Goal: Information Seeking & Learning: Learn about a topic

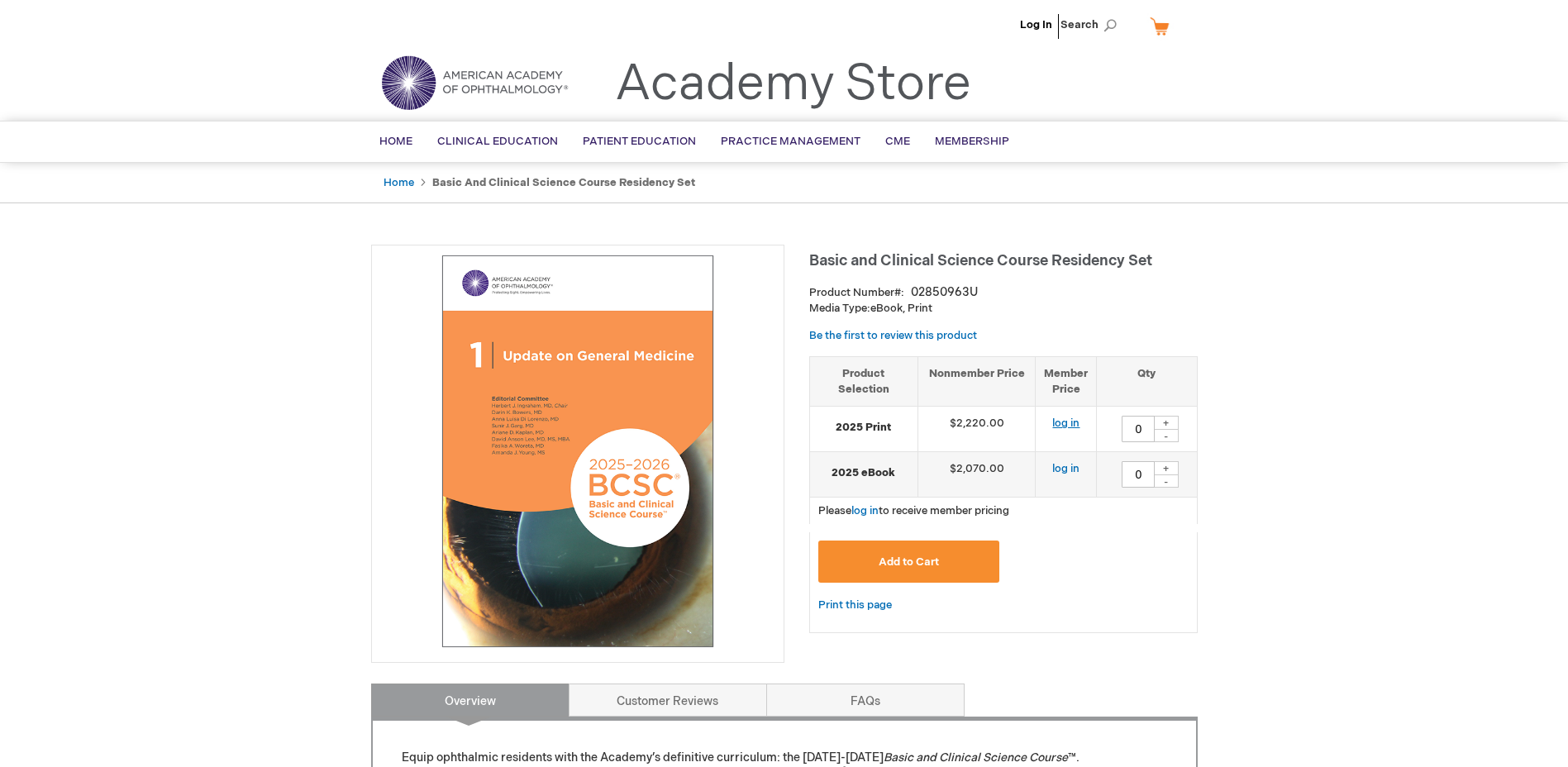
click at [1075, 422] on link "log in" at bounding box center [1066, 423] width 28 height 13
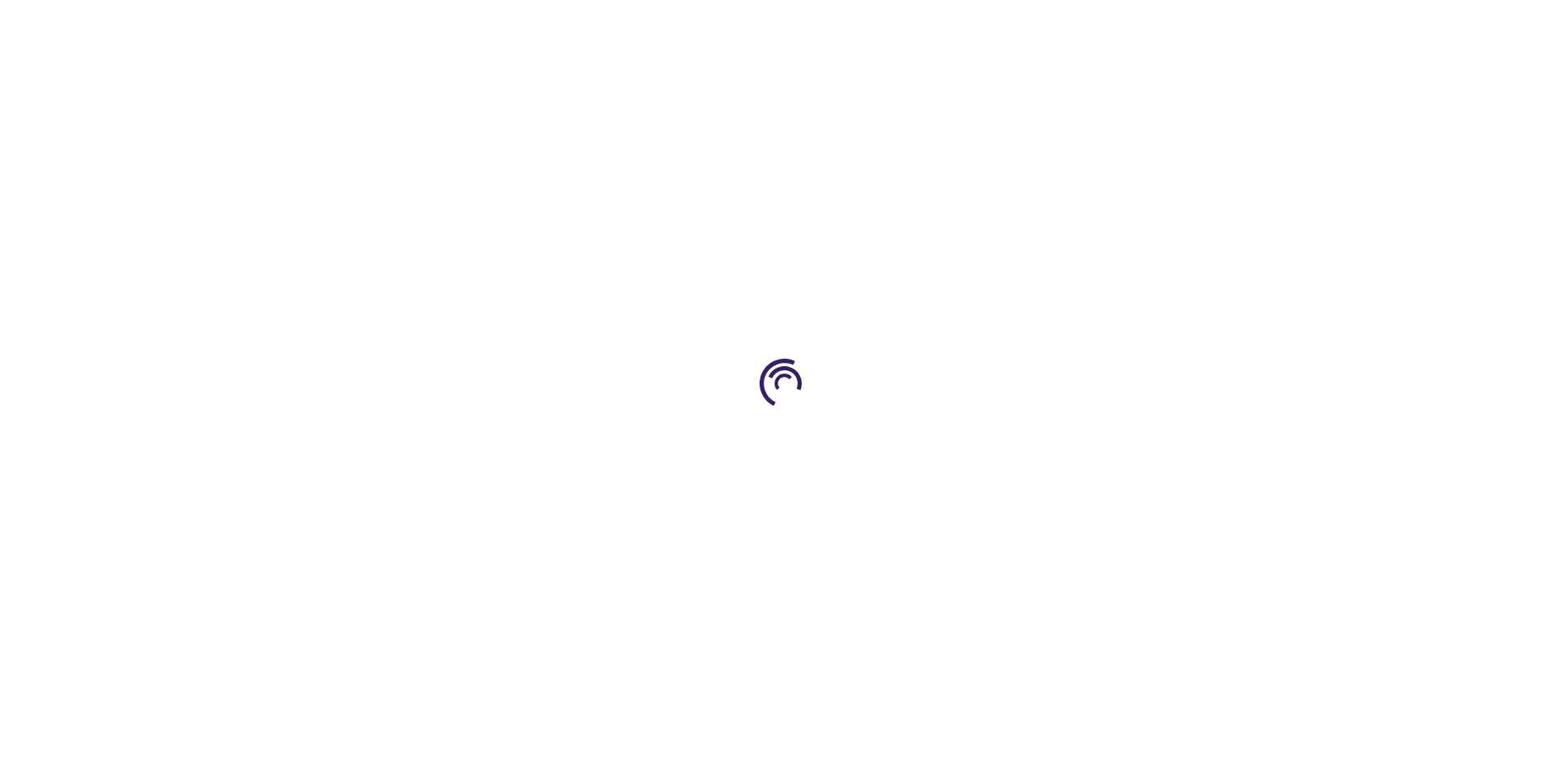
type input "0"
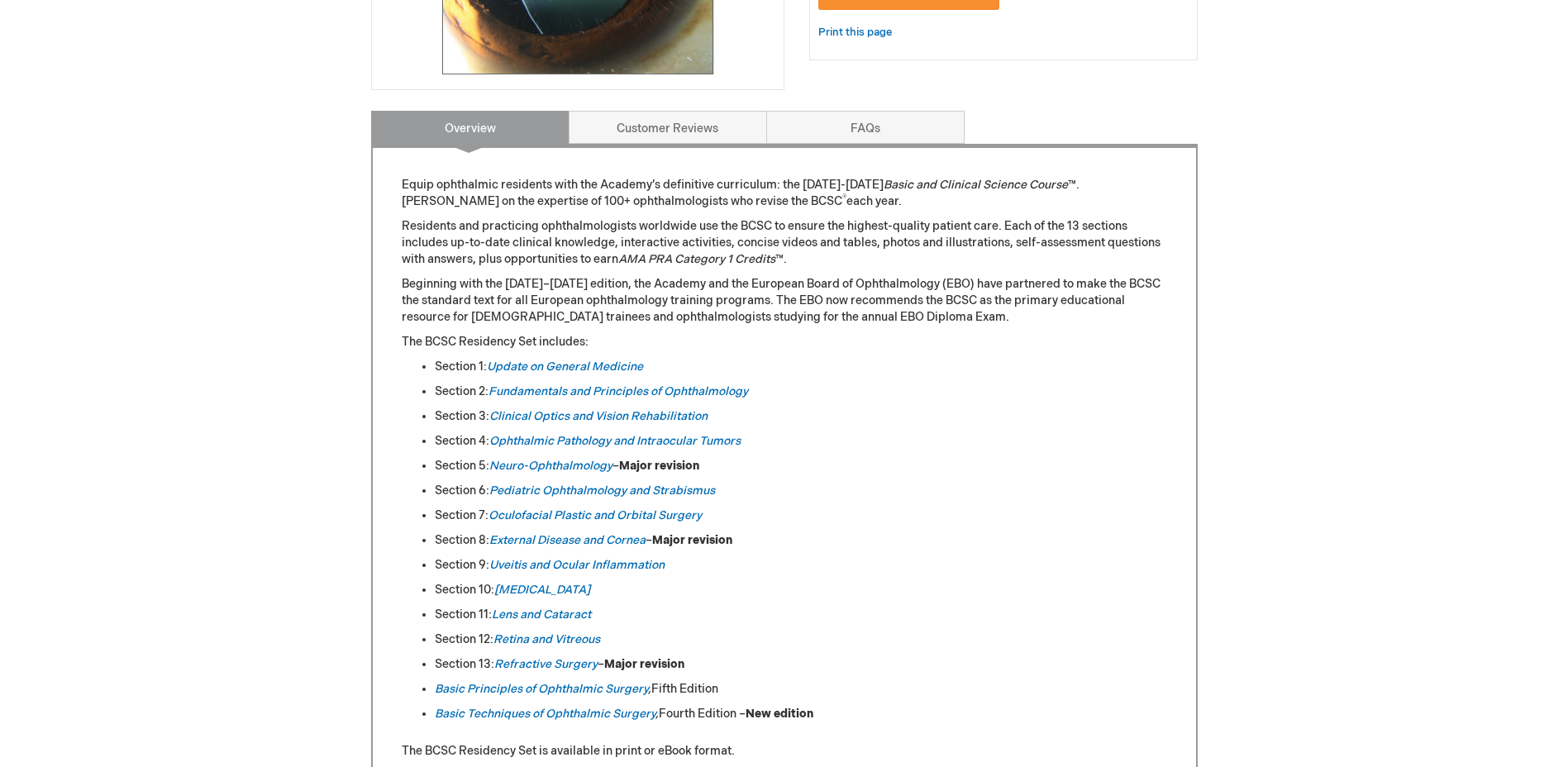
scroll to position [496, 0]
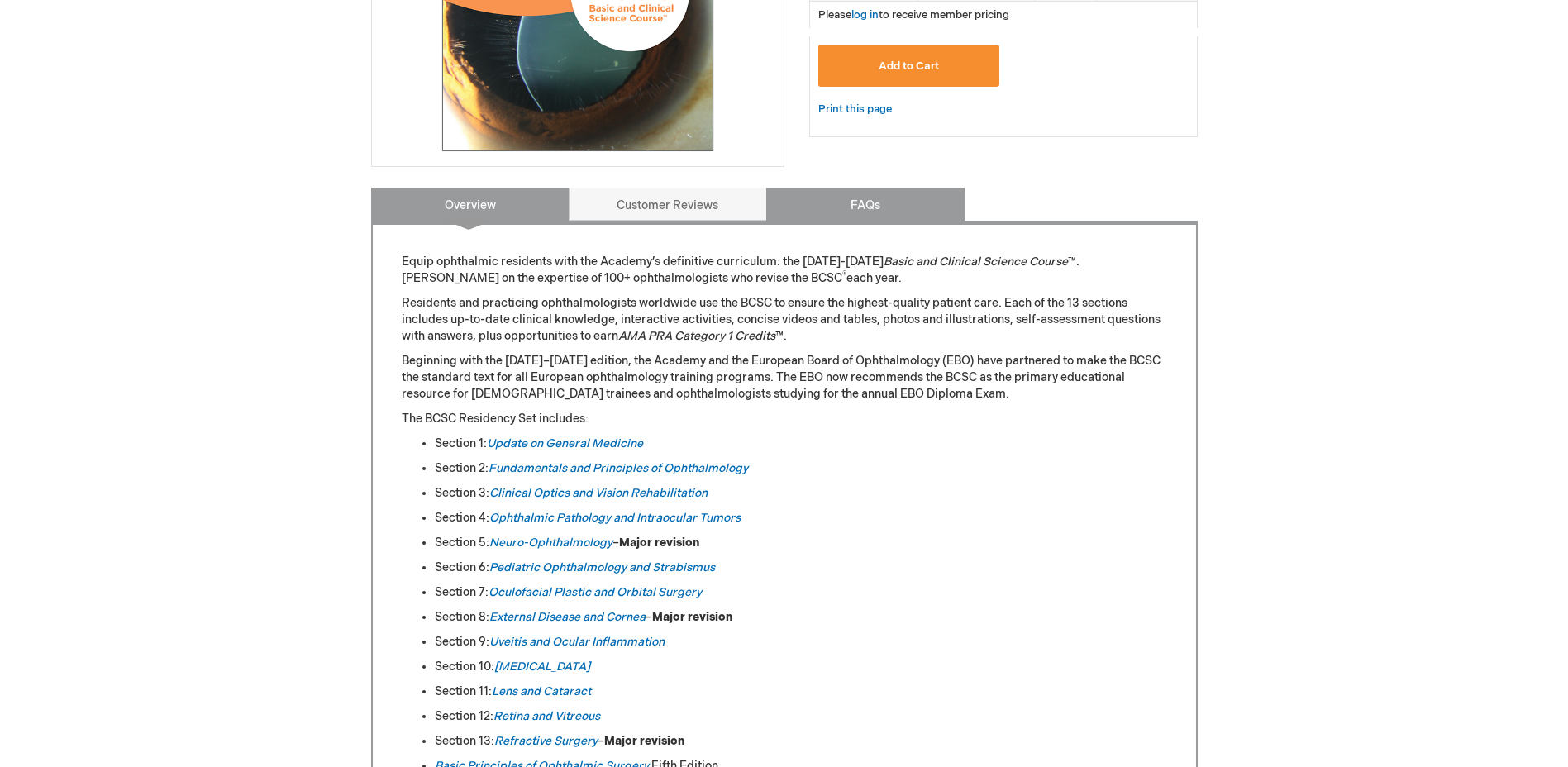
drag, startPoint x: 910, startPoint y: 218, endPoint x: 900, endPoint y: 218, distance: 10.0
click at [910, 218] on link "FAQs" at bounding box center [865, 204] width 198 height 33
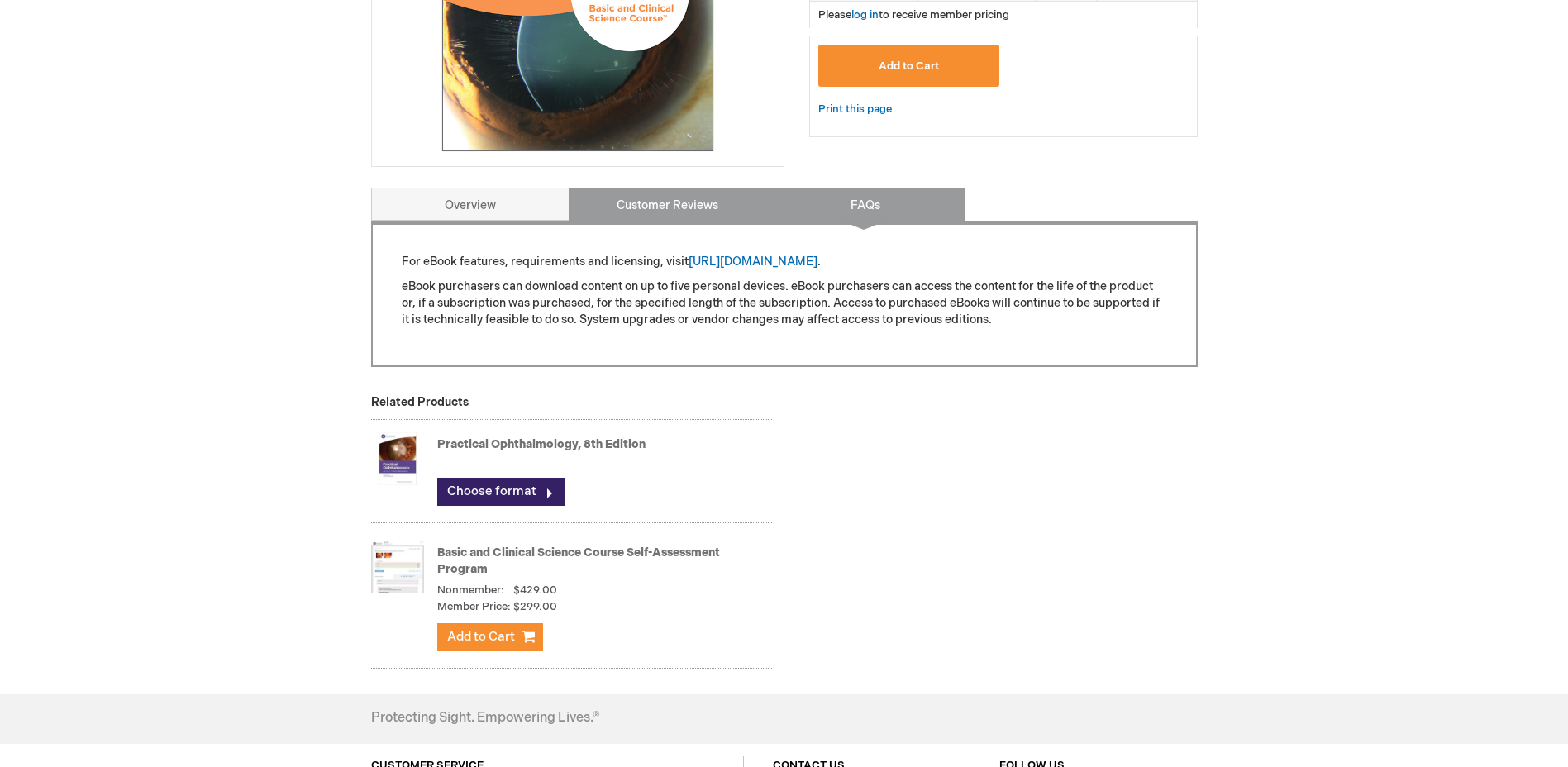
click at [676, 214] on link "Customer Reviews" at bounding box center [668, 204] width 198 height 33
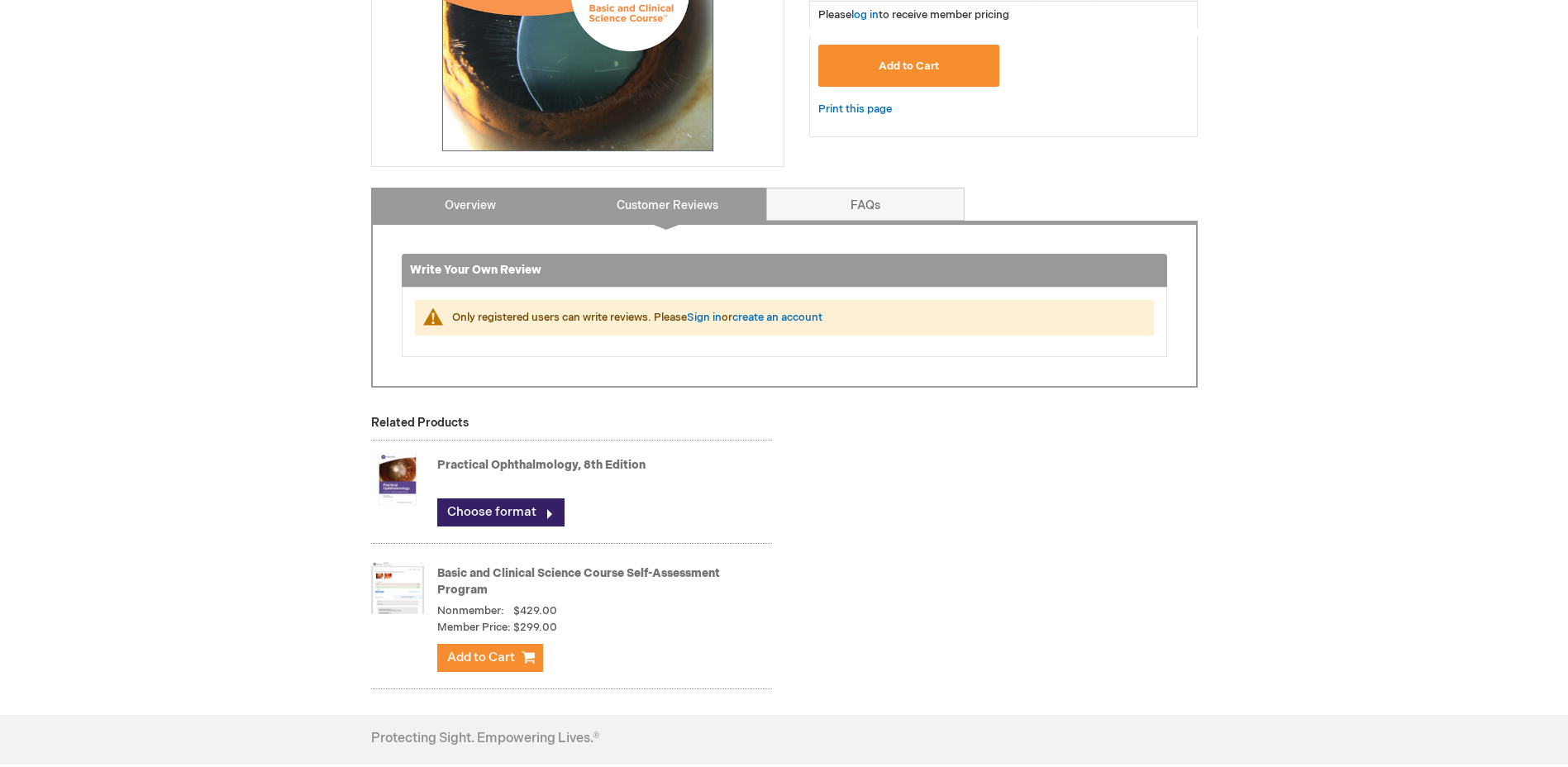
click at [479, 214] on link "Overview" at bounding box center [470, 204] width 198 height 33
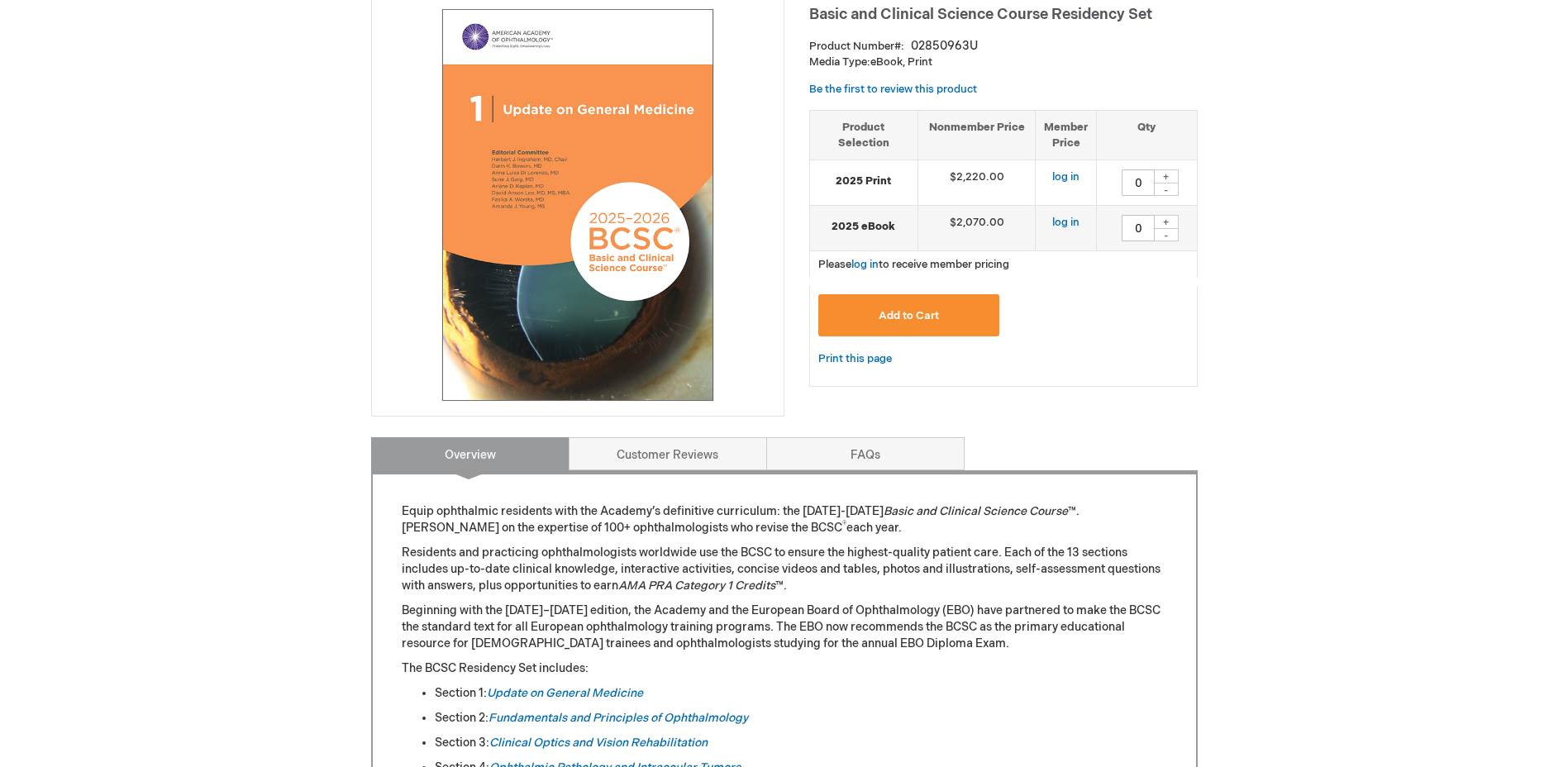
scroll to position [330, 0]
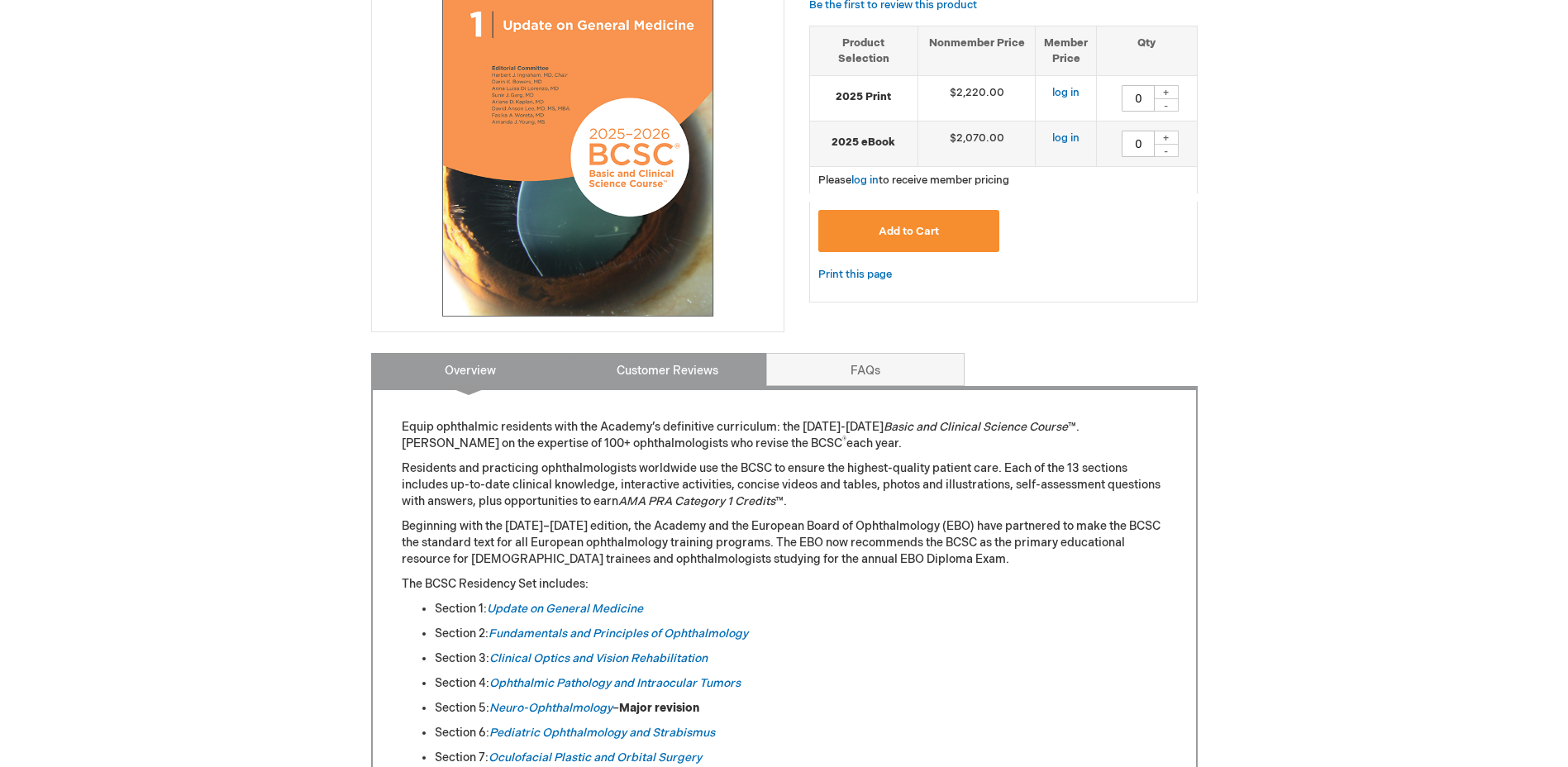
click at [653, 360] on link "Customer Reviews" at bounding box center [668, 370] width 198 height 33
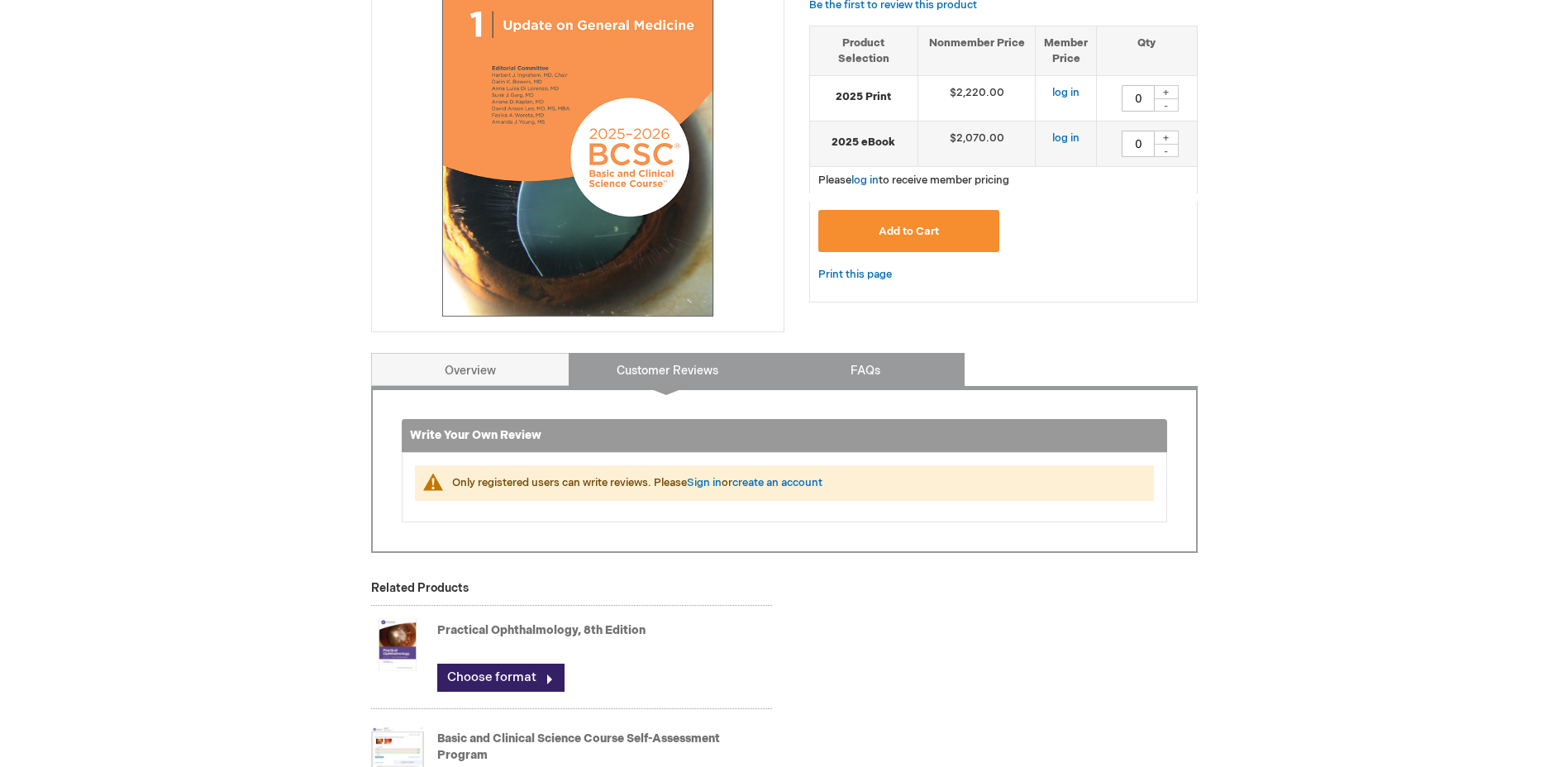
click at [825, 367] on link "FAQs" at bounding box center [865, 370] width 198 height 33
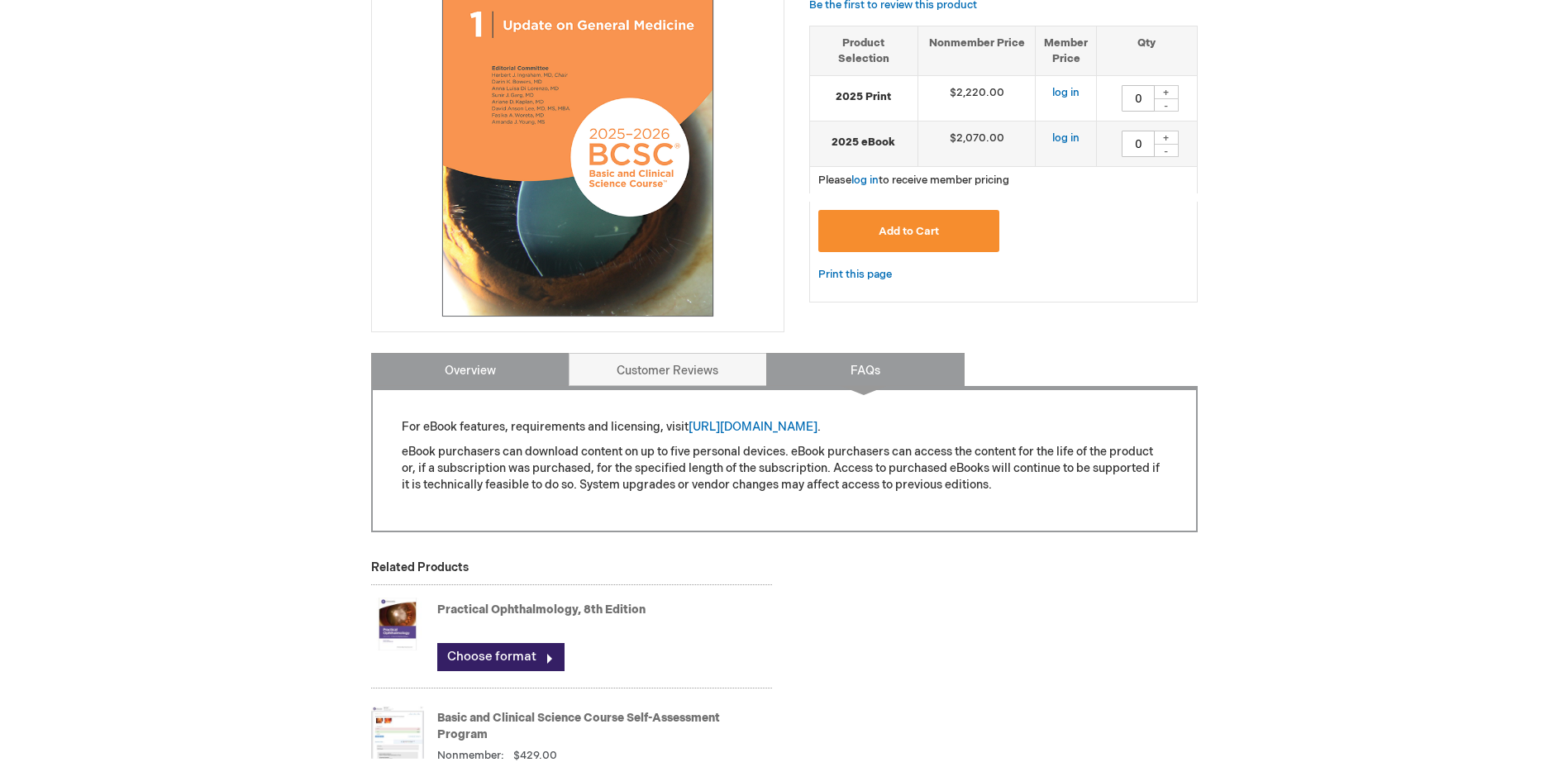
click at [504, 372] on link "Overview" at bounding box center [470, 370] width 198 height 33
